Goal: Task Accomplishment & Management: Manage account settings

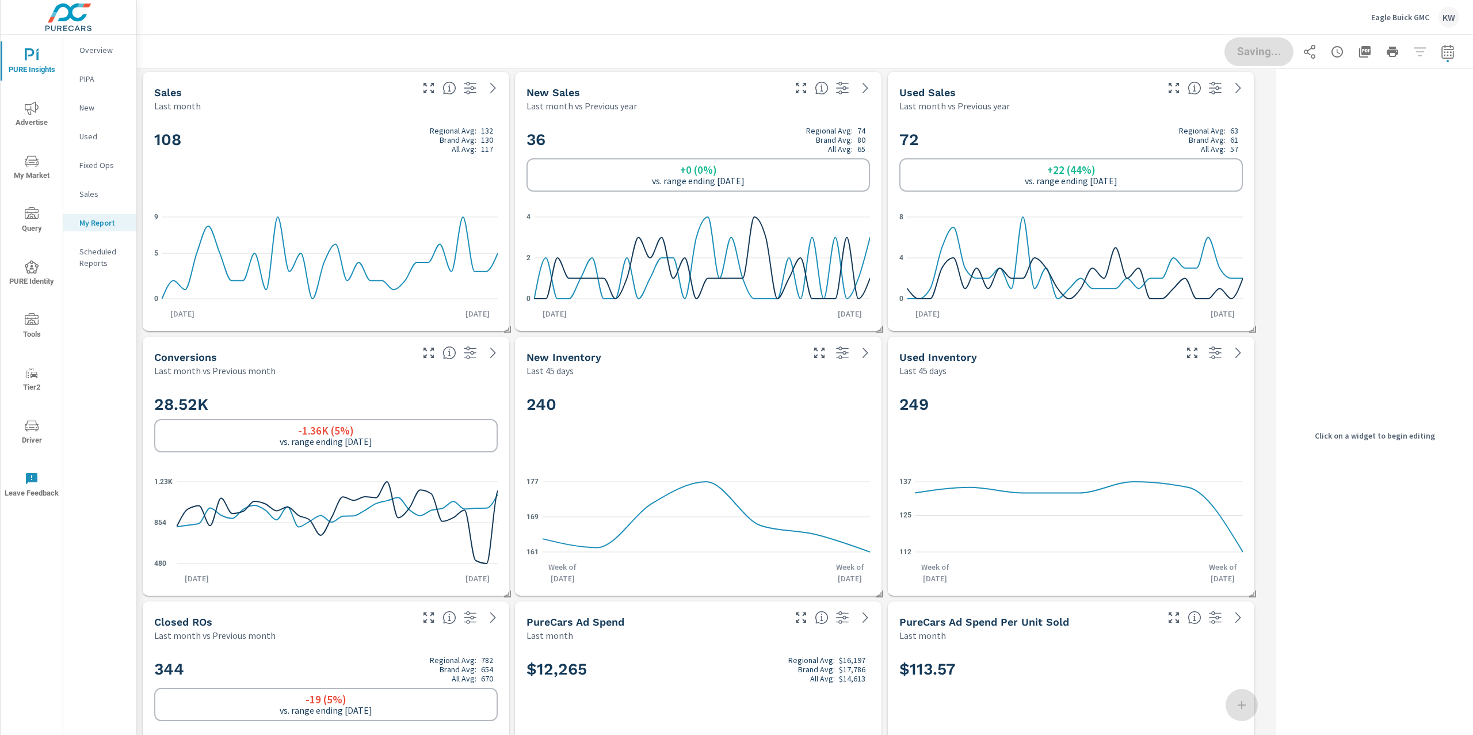
scroll to position [5059, 1147]
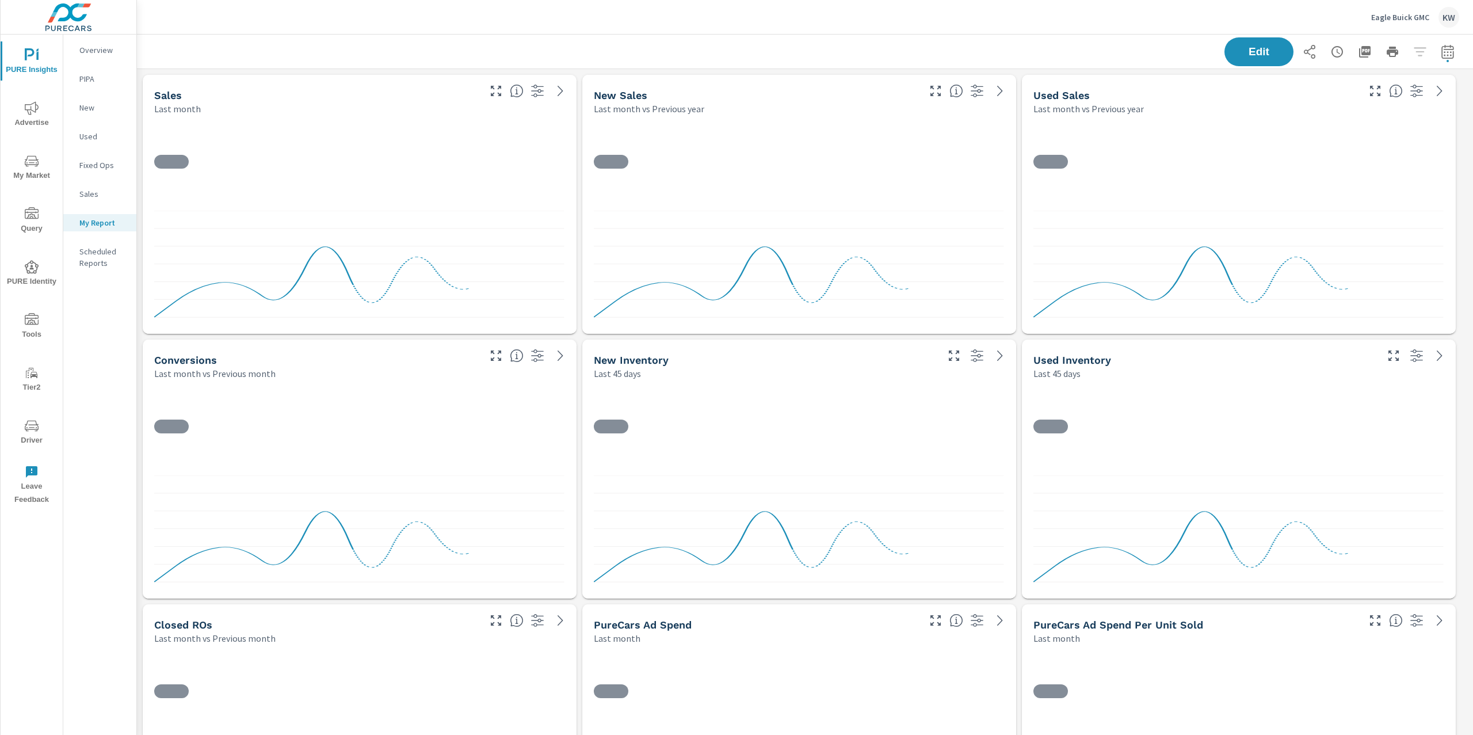
scroll to position [5059, 1349]
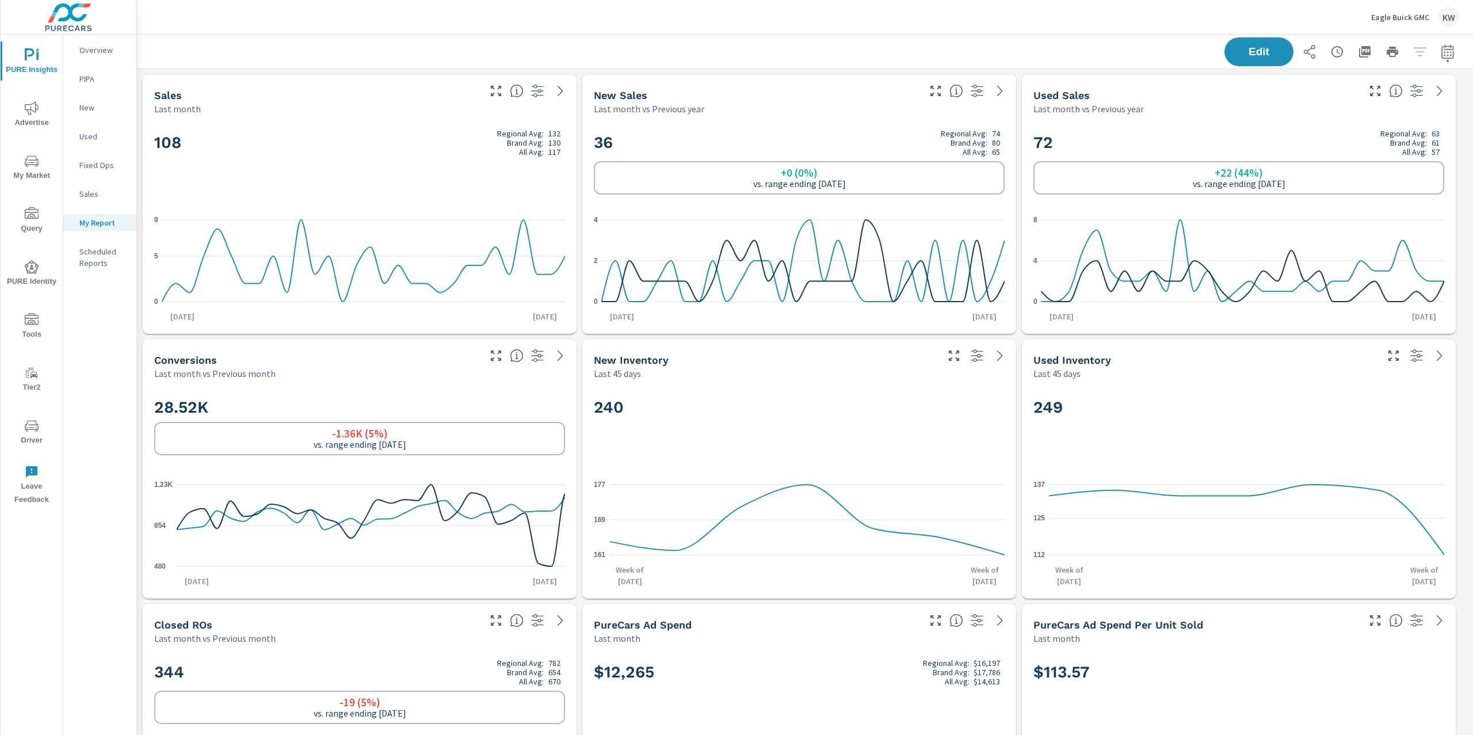
scroll to position [161, 0]
click at [1358, 58] on icon "button" at bounding box center [1365, 52] width 14 height 14
click at [1380, 20] on p "Eagle Buick GMC" at bounding box center [1400, 17] width 58 height 10
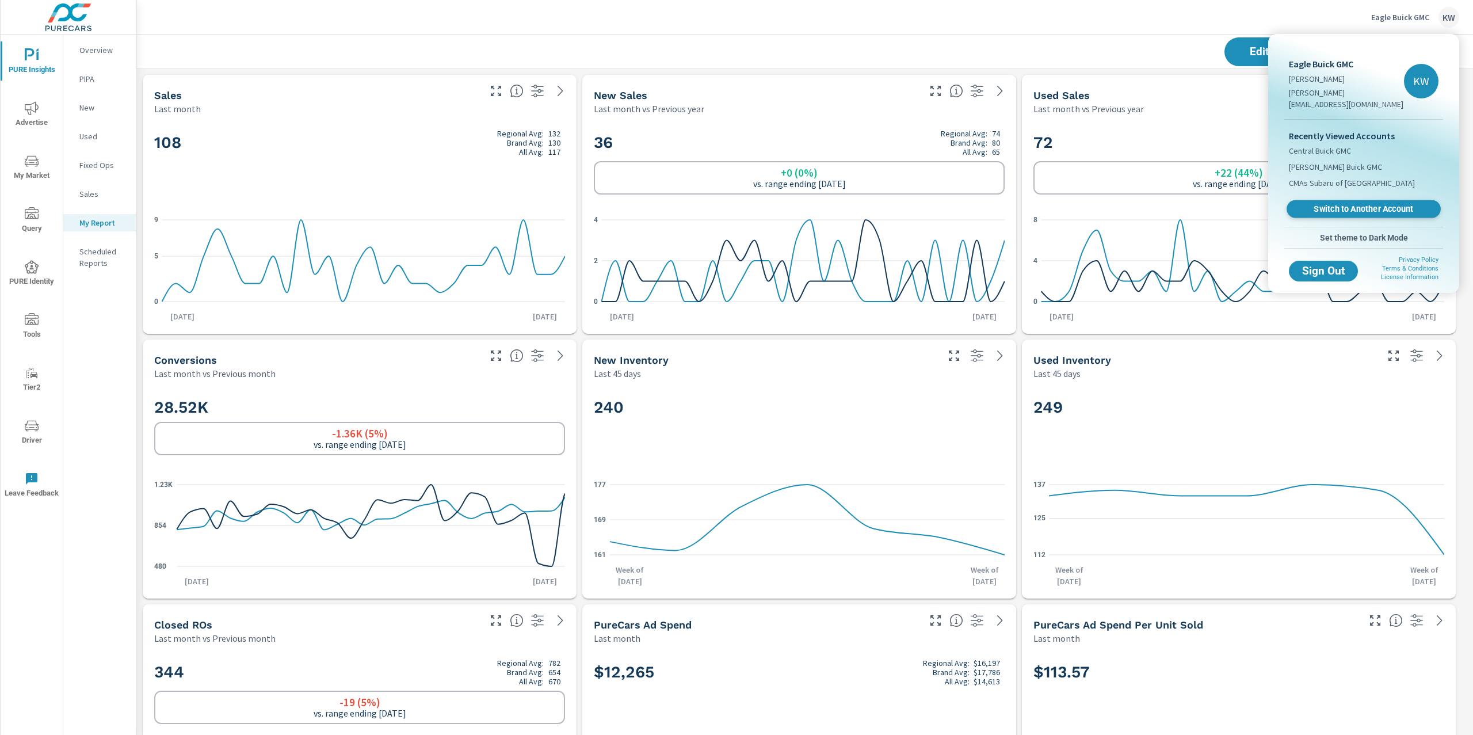
click at [1354, 204] on span "Switch to Another Account" at bounding box center [1363, 209] width 141 height 11
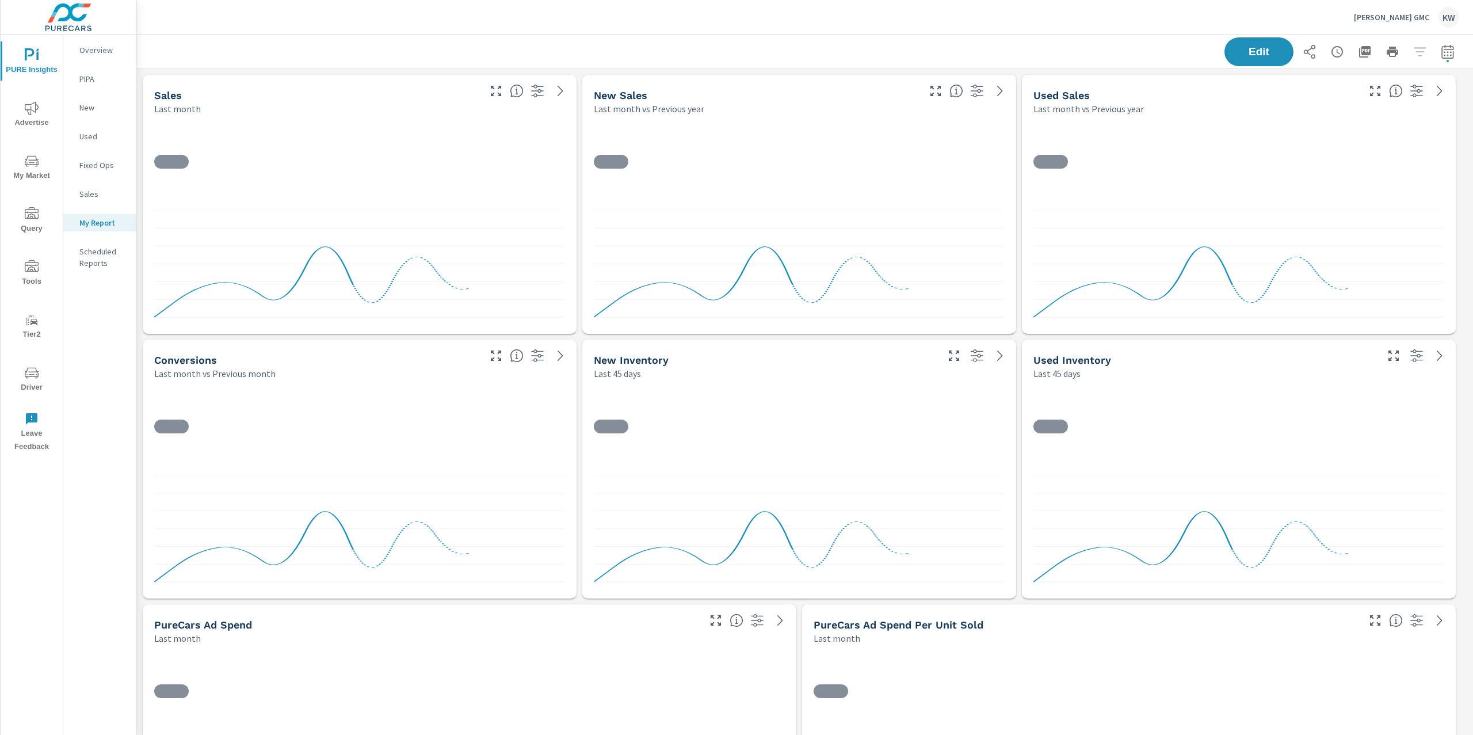
scroll to position [5324, 1349]
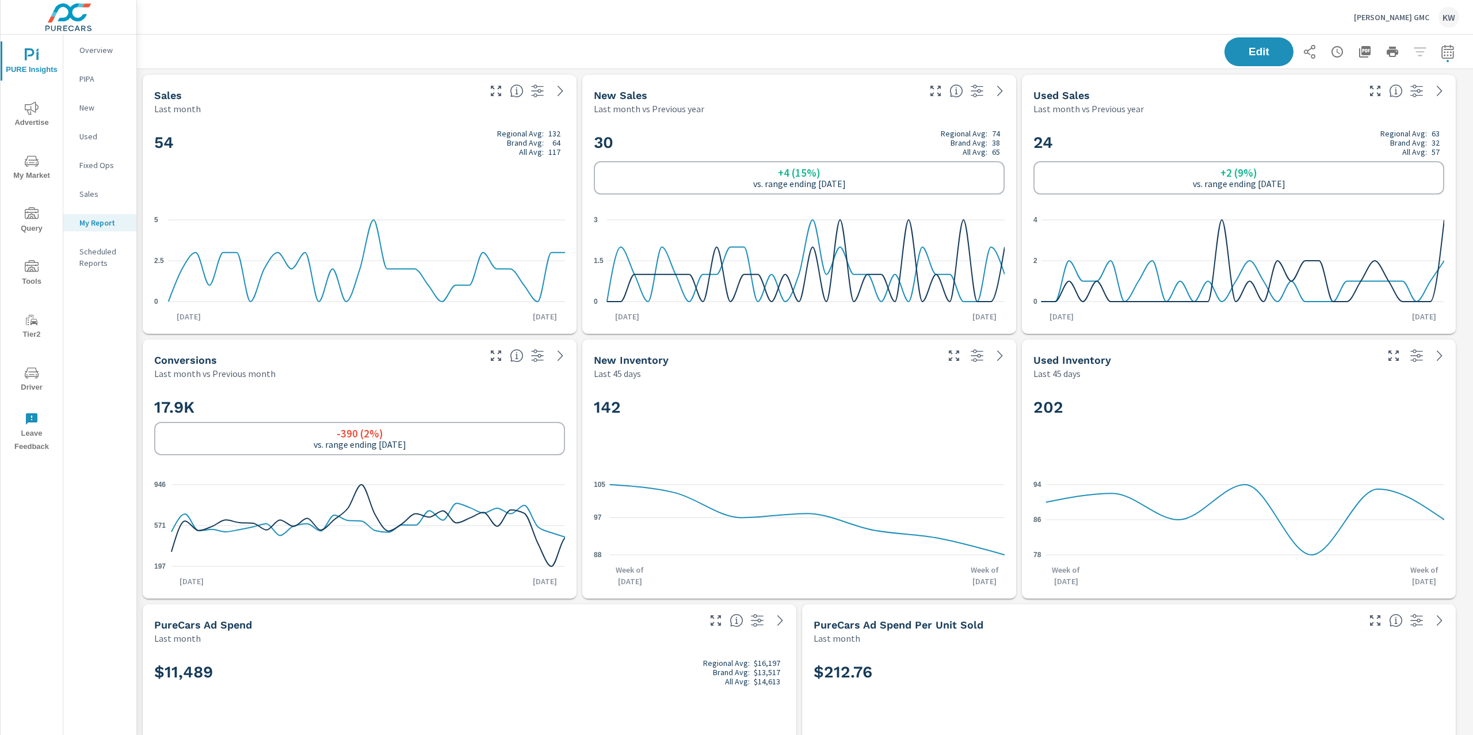
click at [1441, 54] on icon "button" at bounding box center [1448, 52] width 14 height 14
select select "Last month"
click at [1103, 42] on div "Edit" at bounding box center [805, 52] width 1309 height 34
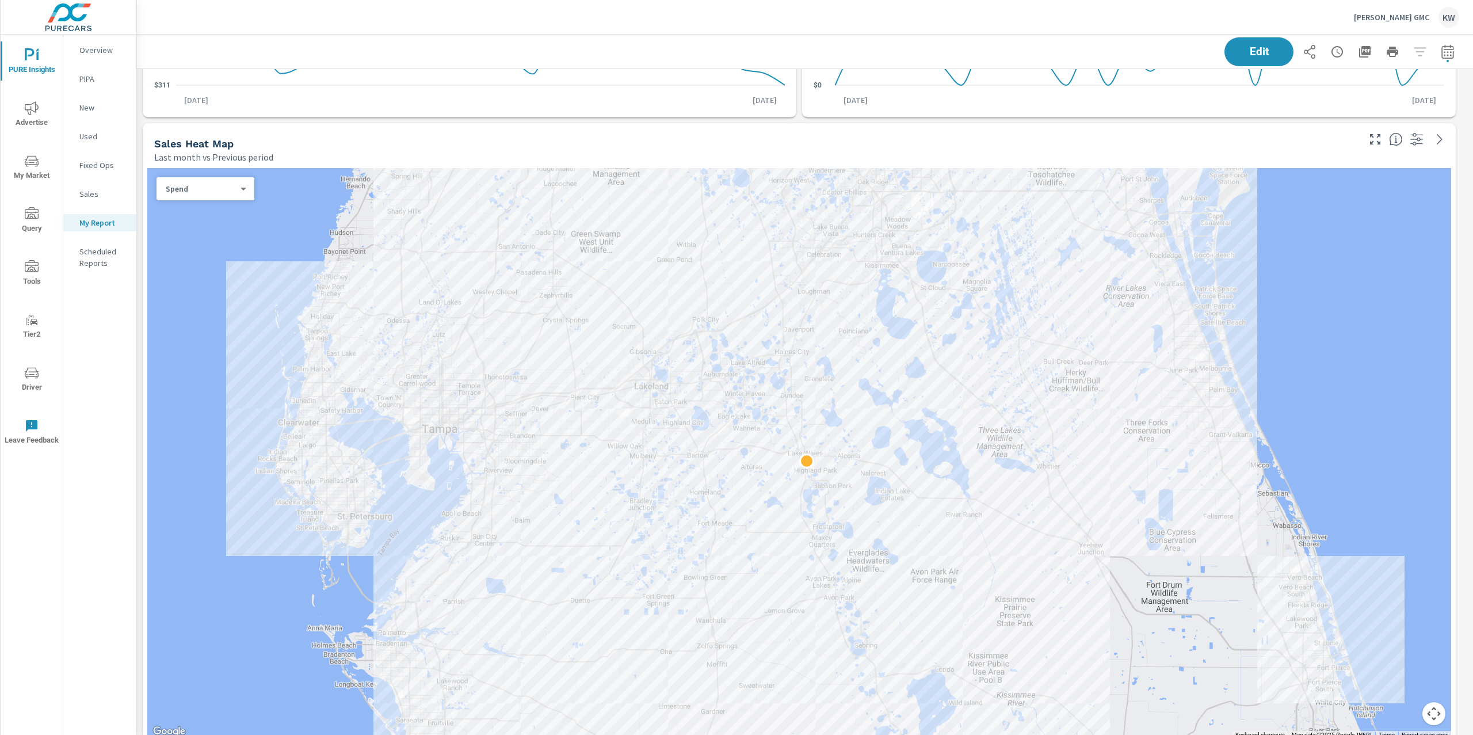
scroll to position [791, 0]
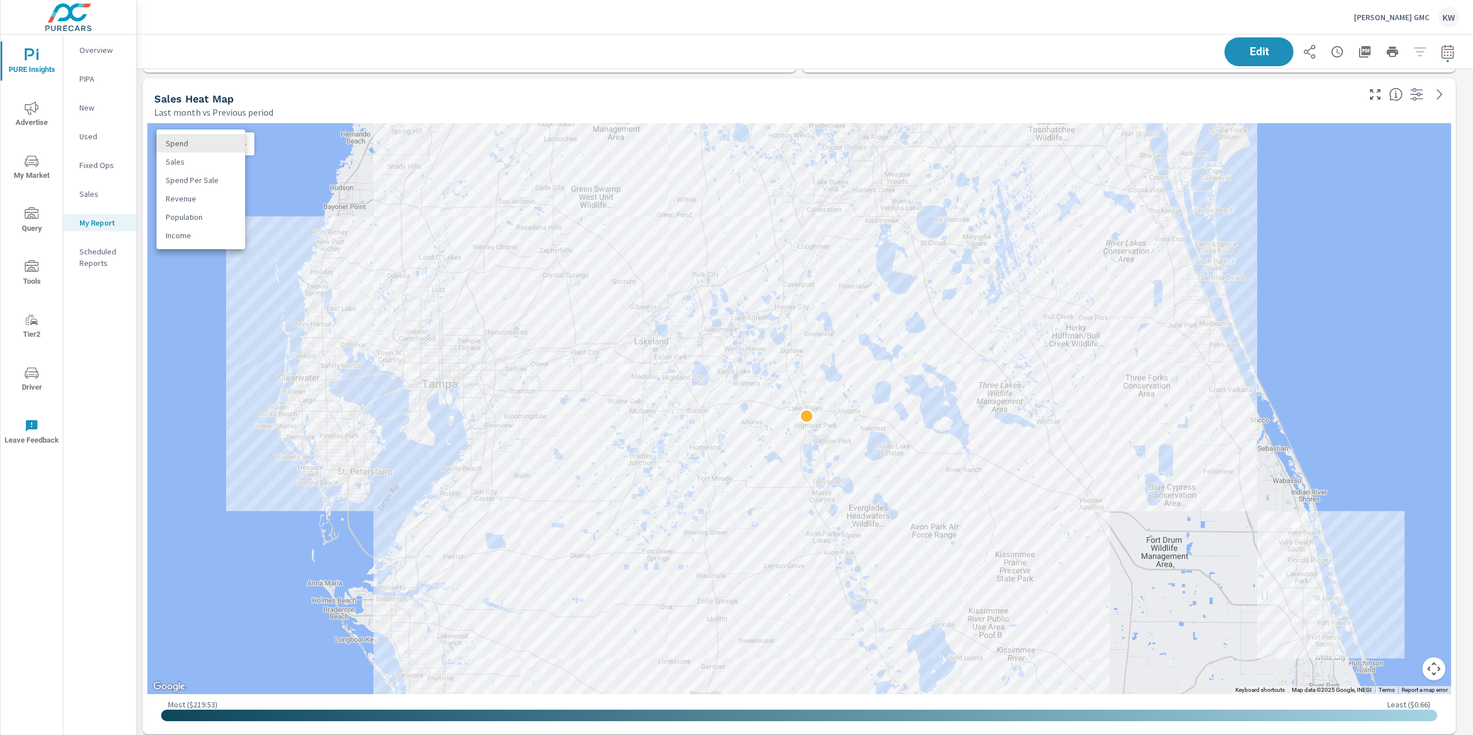
click at [218, 144] on body "PURE Insights Advertise My Market Query Tools Tier2 Driver Leave Feedback Overv…" at bounding box center [736, 367] width 1473 height 735
click at [211, 162] on li "Sales" at bounding box center [201, 161] width 89 height 18
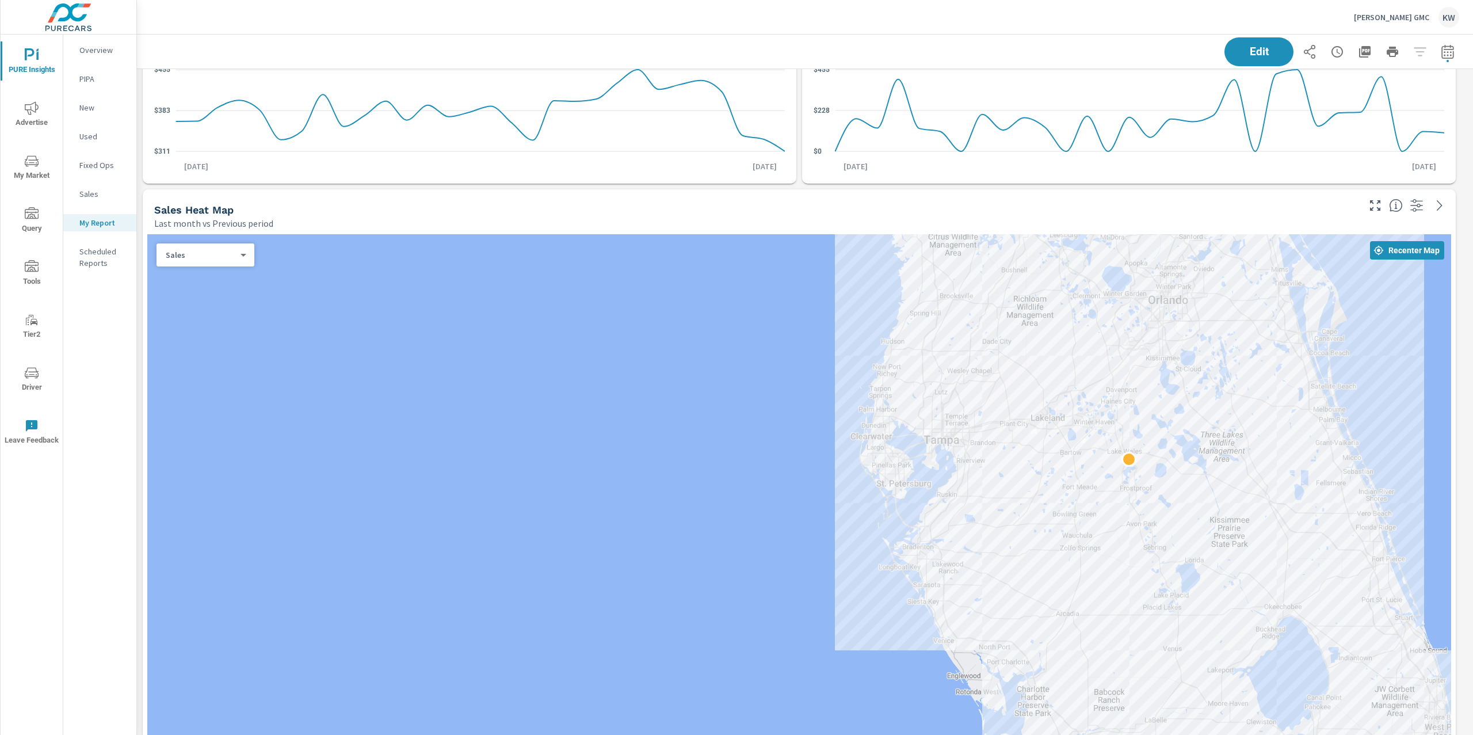
scroll to position [665, 0]
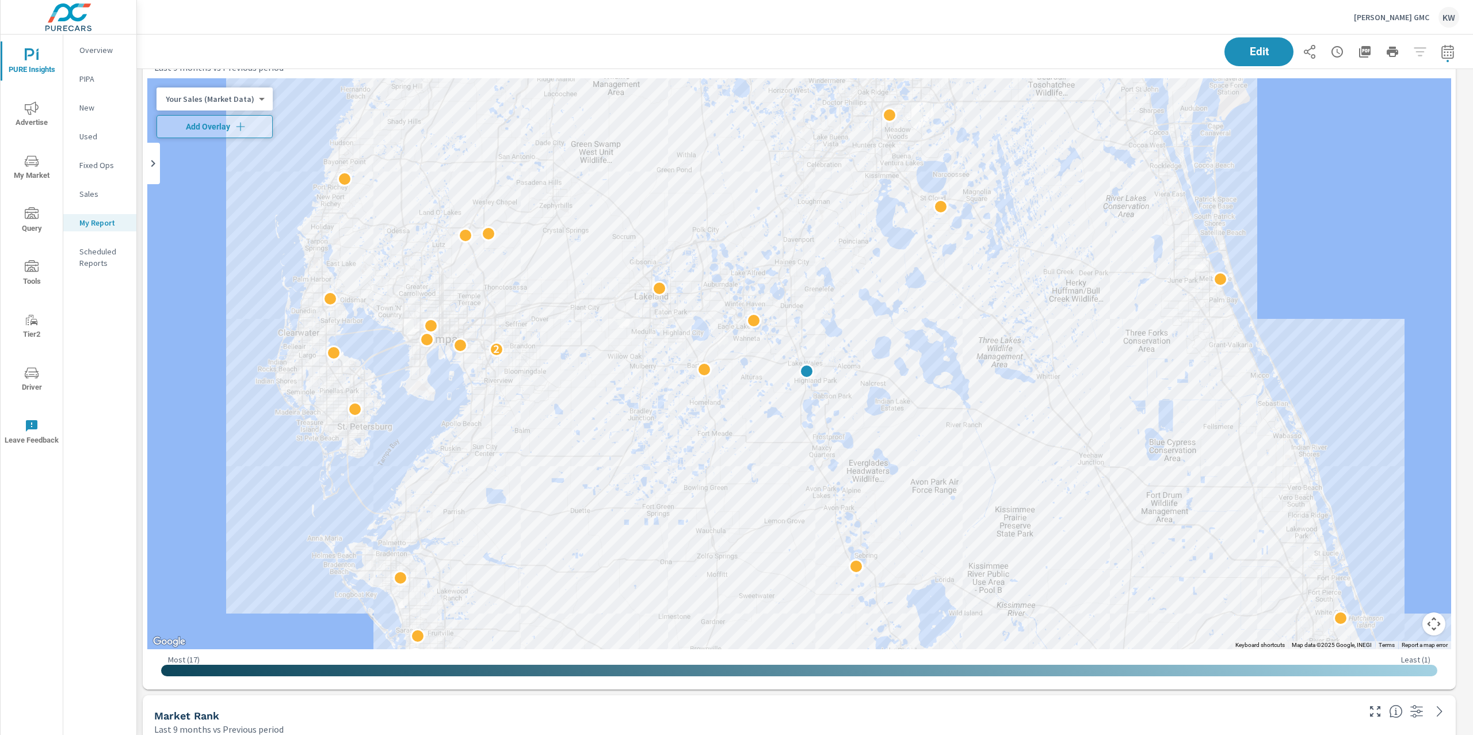
scroll to position [2685, 0]
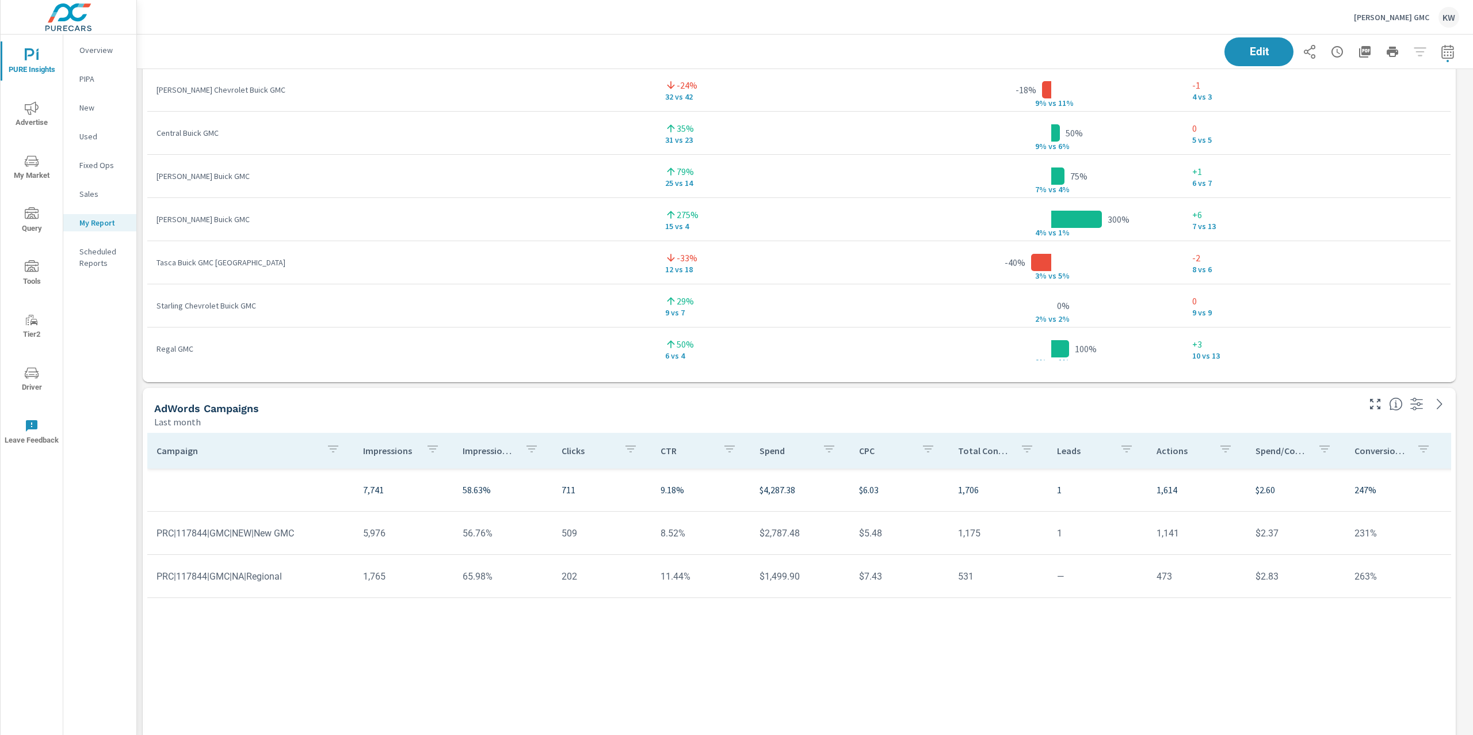
scroll to position [3593, 0]
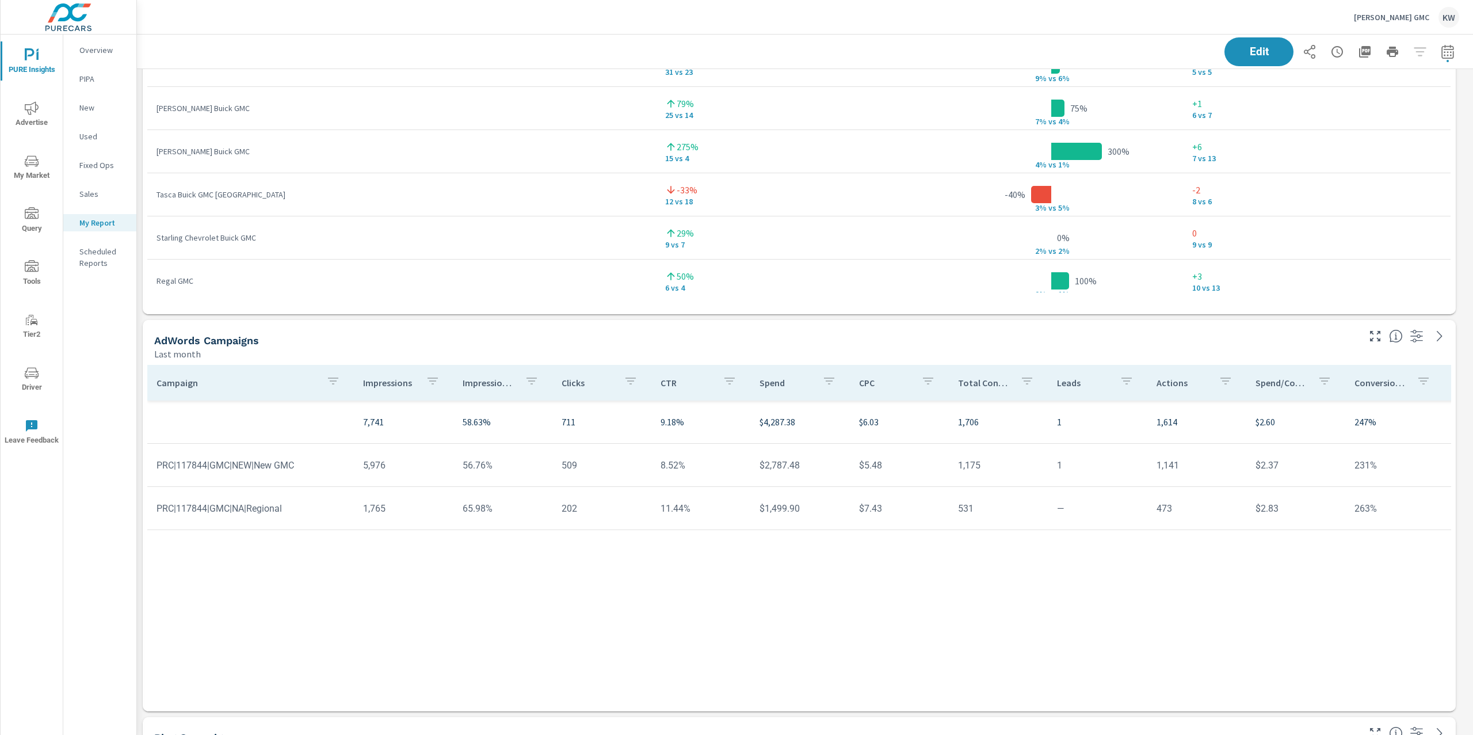
click at [501, 387] on p "Impression Share" at bounding box center [489, 383] width 53 height 12
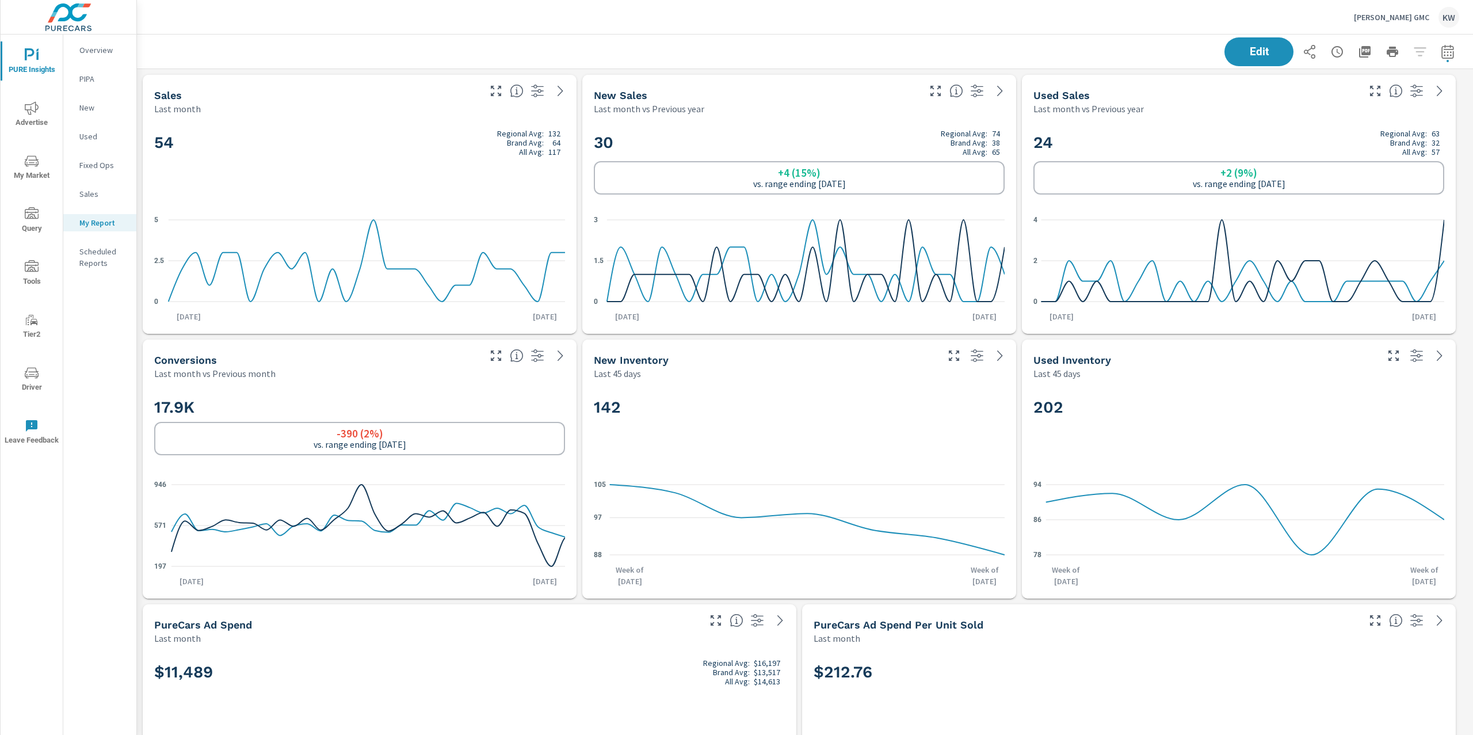
scroll to position [5324, 1349]
click at [1359, 52] on icon "button" at bounding box center [1365, 52] width 12 height 12
click at [1359, 54] on icon "button" at bounding box center [1365, 52] width 12 height 12
click at [1417, 12] on p "Huston GMC" at bounding box center [1391, 17] width 75 height 10
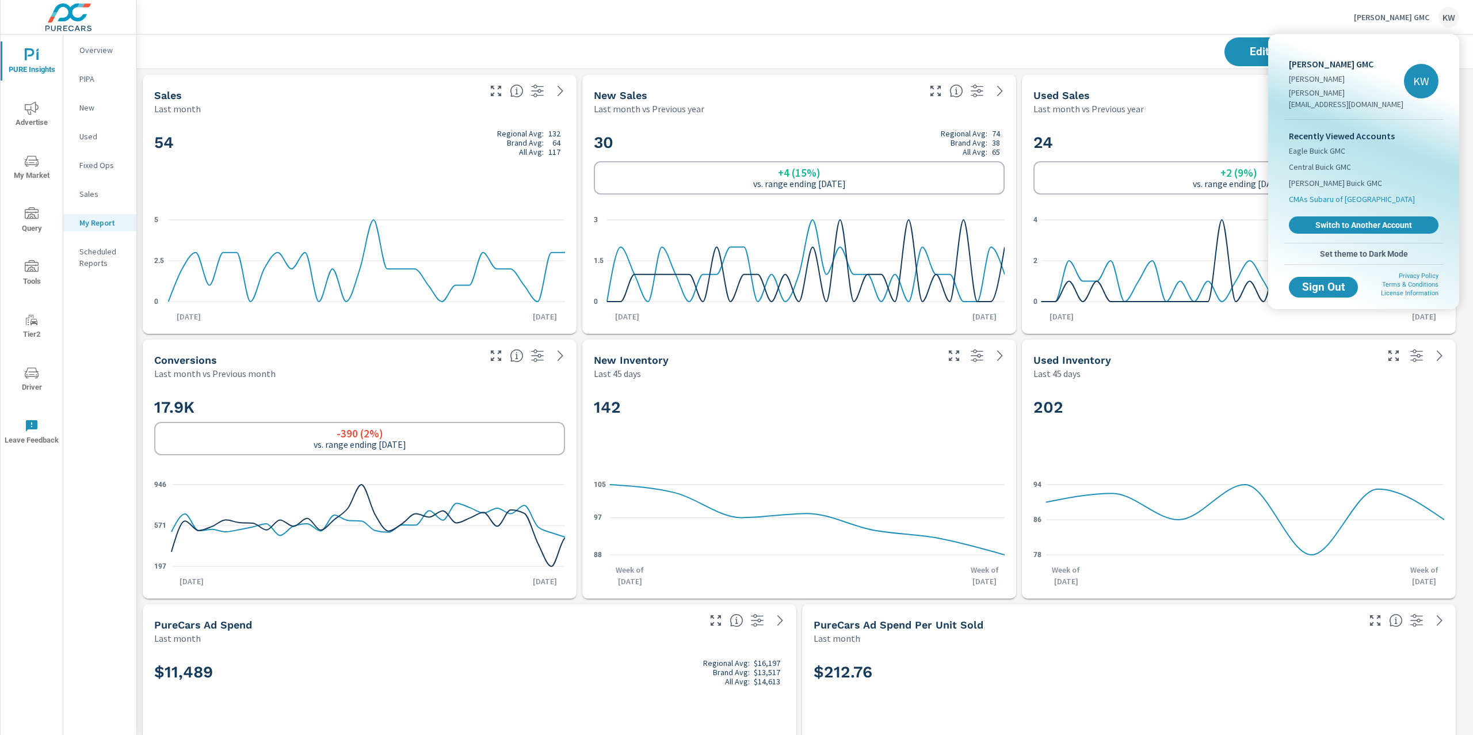
click at [1323, 191] on li "CMAs Subaru of Winchester" at bounding box center [1364, 199] width 150 height 16
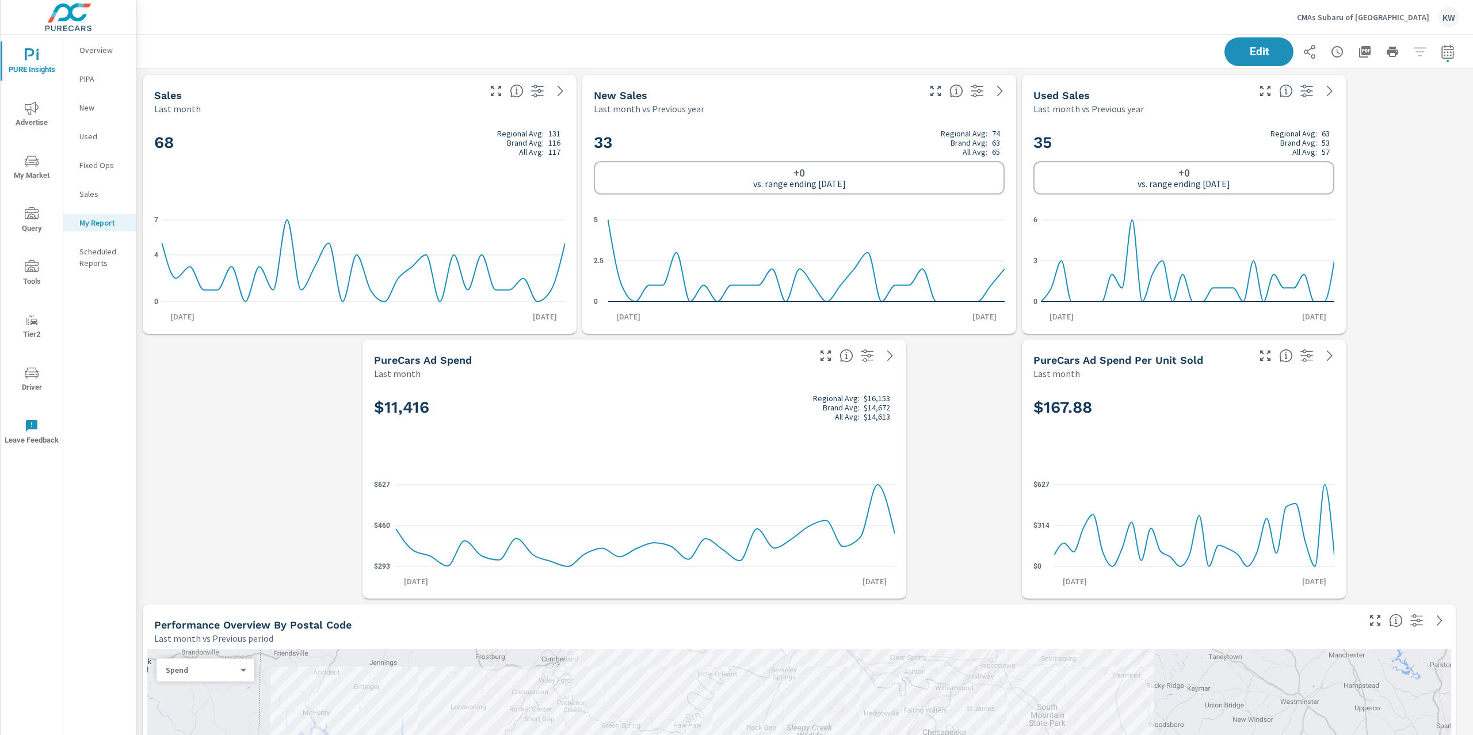
scroll to position [9294, 1349]
click at [1134, 39] on div "Edit" at bounding box center [805, 52] width 1309 height 34
click at [1303, 55] on icon "button" at bounding box center [1310, 52] width 14 height 14
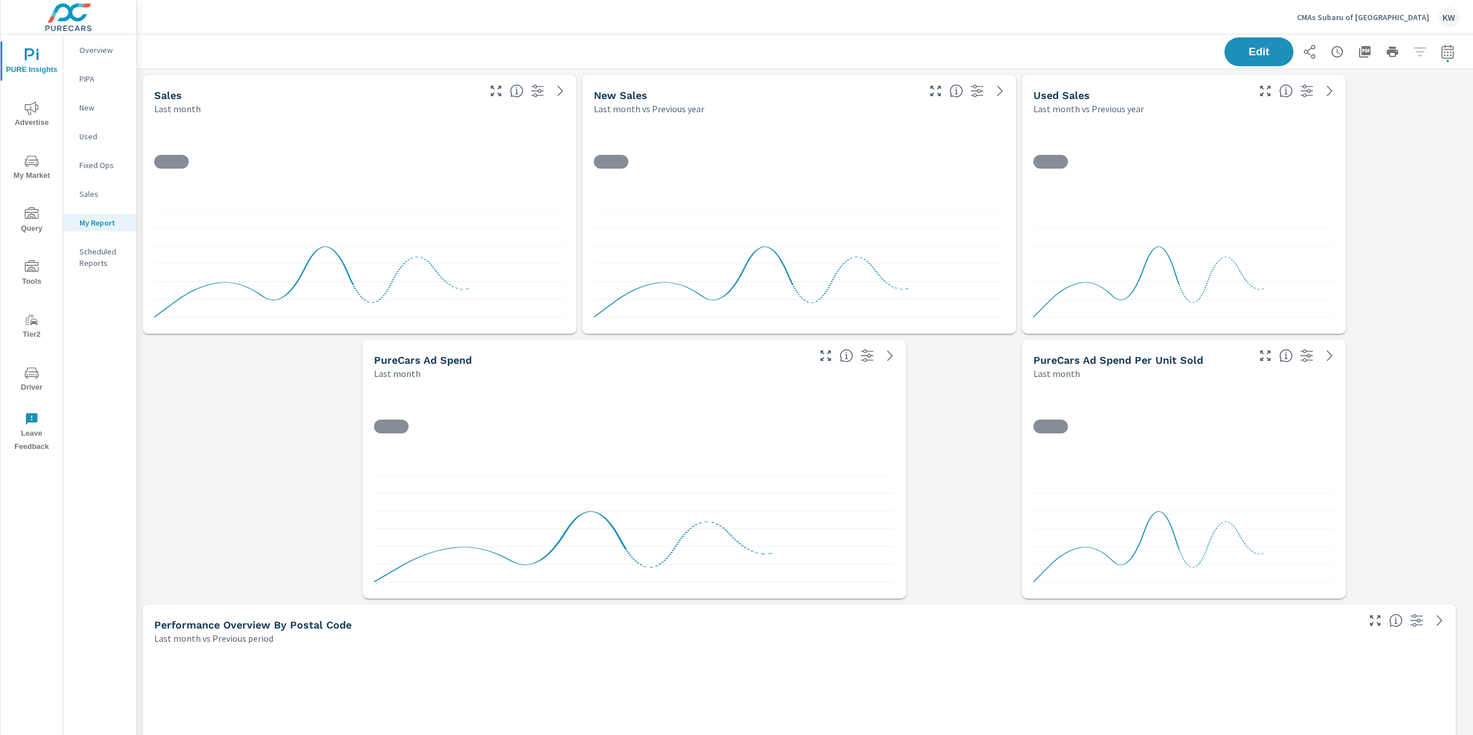
scroll to position [9294, 1349]
